Goal: Task Accomplishment & Management: Manage account settings

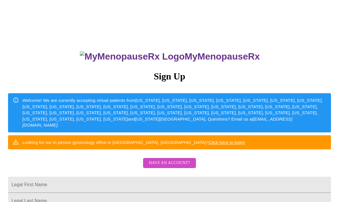
scroll to position [3, 0]
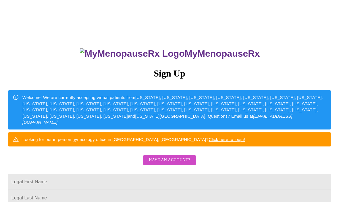
click at [188, 163] on span "Have an account?" at bounding box center [169, 159] width 41 height 7
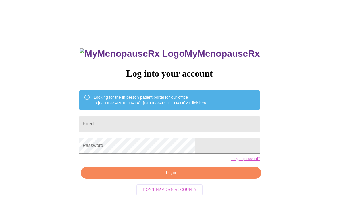
click at [186, 126] on input "Email" at bounding box center [169, 123] width 180 height 16
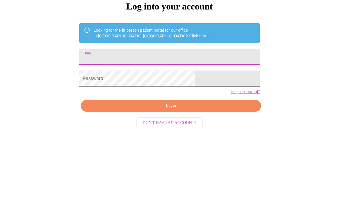
type input "Foster79#"
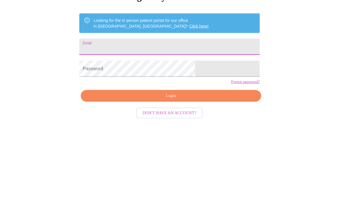
click at [157, 119] on input "Email" at bounding box center [169, 127] width 180 height 16
click at [150, 119] on input "Email" at bounding box center [169, 127] width 180 height 16
type input "tnfarnold@gmail.com"
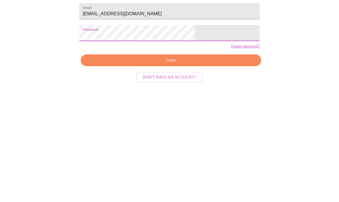
click at [202, 172] on span "Login" at bounding box center [170, 175] width 167 height 7
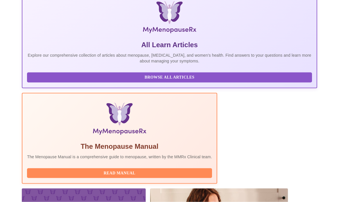
scroll to position [141, 0]
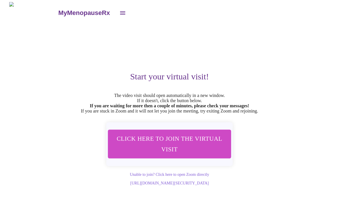
scroll to position [0, 0]
